Goal: Find specific page/section

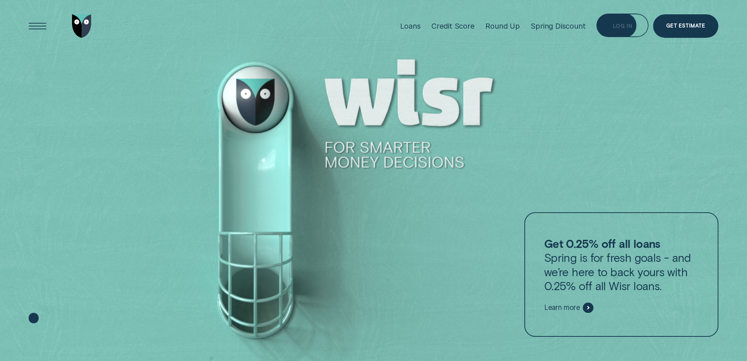
drag, startPoint x: 607, startPoint y: 30, endPoint x: 609, endPoint y: 63, distance: 33.5
click at [607, 30] on div "Log in" at bounding box center [622, 26] width 52 height 24
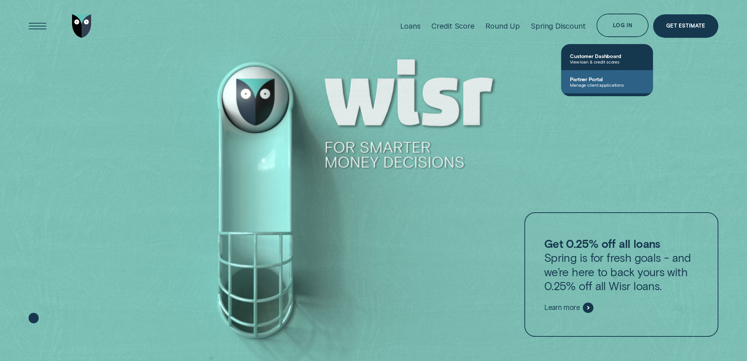
click at [607, 82] on span "Partner Portal" at bounding box center [607, 79] width 74 height 6
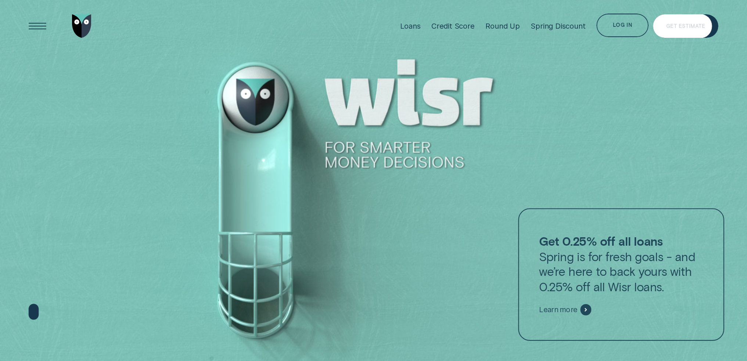
click at [623, 26] on div "Log in" at bounding box center [622, 26] width 19 height 4
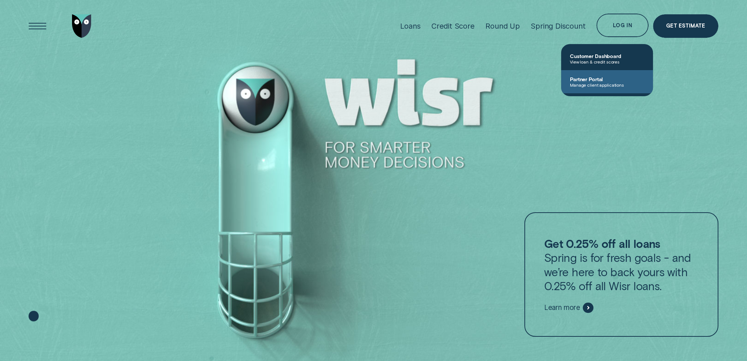
click at [600, 89] on link "Partner Portal Manage client applications" at bounding box center [607, 81] width 92 height 23
